Goal: Register for event/course

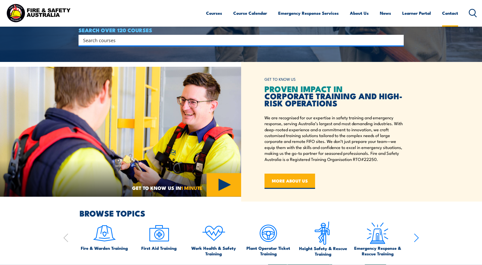
click at [450, 12] on link "Contact" at bounding box center [450, 12] width 16 height 13
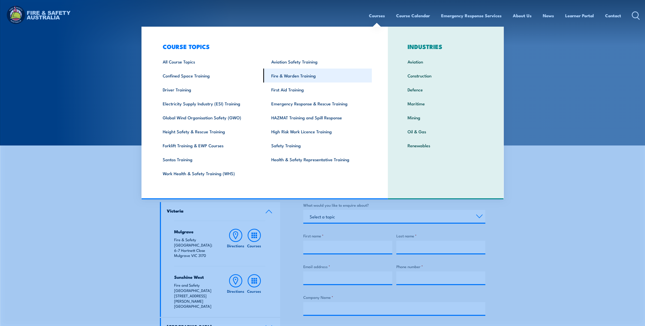
click at [288, 74] on link "Fire & Warden Training" at bounding box center [317, 76] width 109 height 14
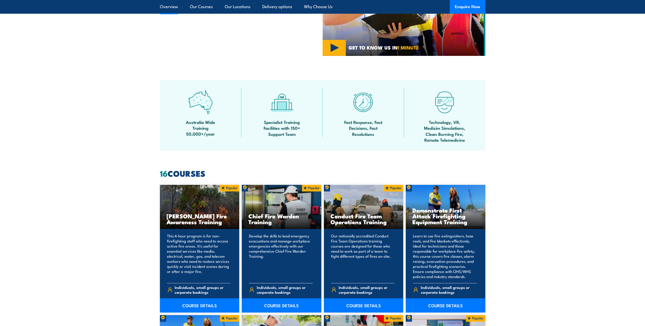
scroll to position [381, 0]
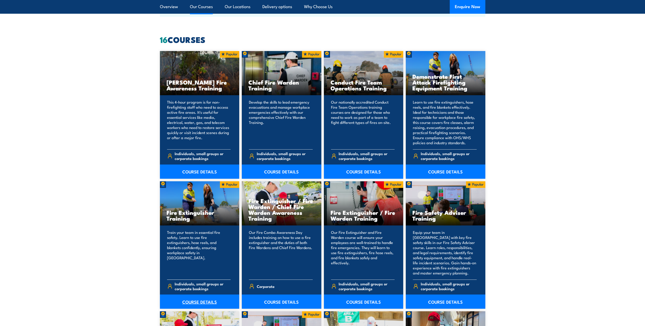
click at [198, 300] on link "COURSE DETAILS" at bounding box center [200, 302] width 80 height 14
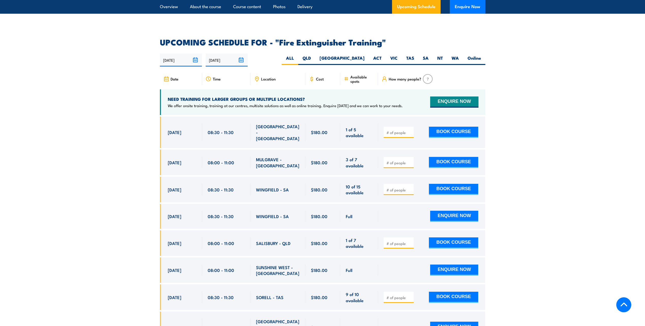
scroll to position [813, 0]
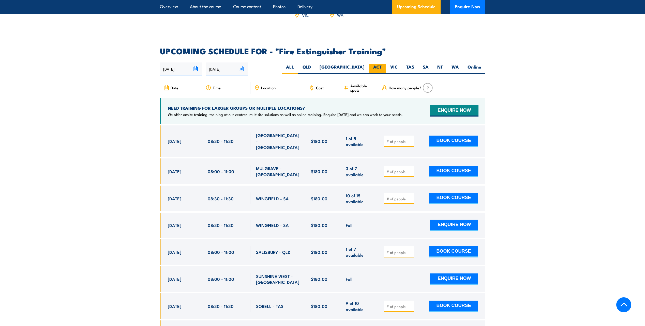
click at [375, 64] on label "ACT" at bounding box center [377, 69] width 17 height 10
click at [382, 64] on input "ACT" at bounding box center [383, 65] width 3 height 3
radio input "true"
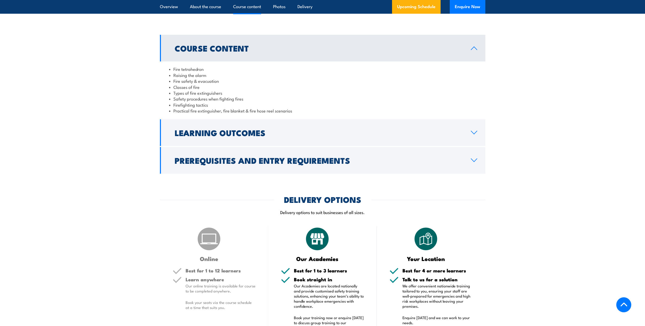
scroll to position [446, 0]
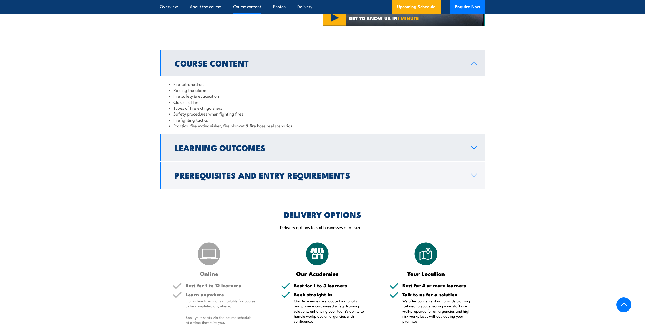
click at [235, 149] on h2 "Learning Outcomes" at bounding box center [319, 147] width 288 height 7
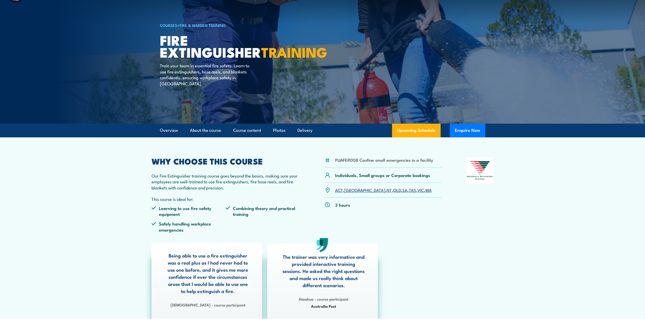
scroll to position [0, 0]
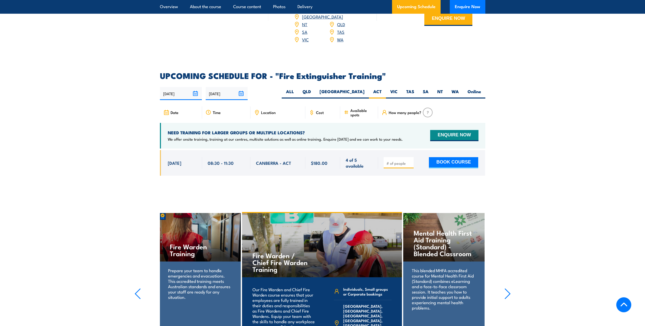
scroll to position [777, 0]
